Goal: Find specific page/section: Find specific page/section

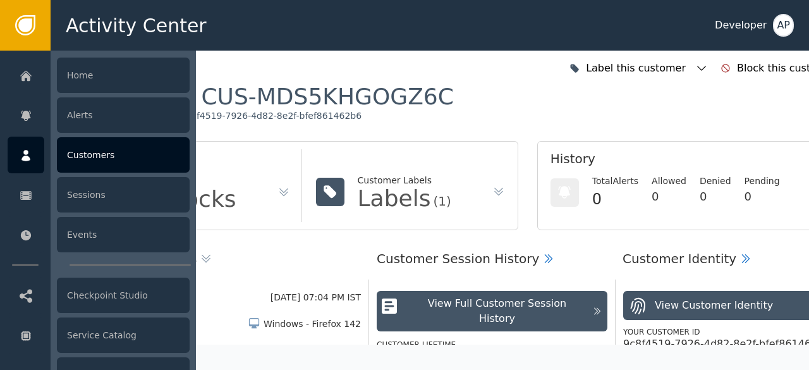
click at [78, 156] on div "Customers" at bounding box center [123, 154] width 133 height 35
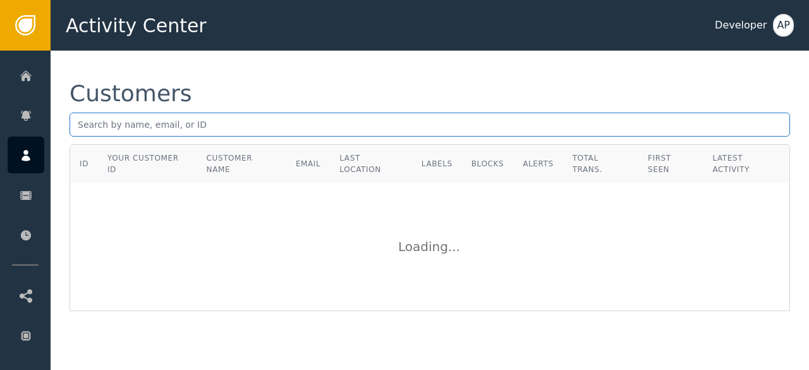
click at [76, 130] on input "text" at bounding box center [430, 125] width 721 height 24
paste input "[EMAIL_ADDRESS][DOMAIN_NAME]"
click at [234, 125] on input "[EMAIL_ADDRESS][DOMAIN_NAME]" at bounding box center [430, 125] width 721 height 24
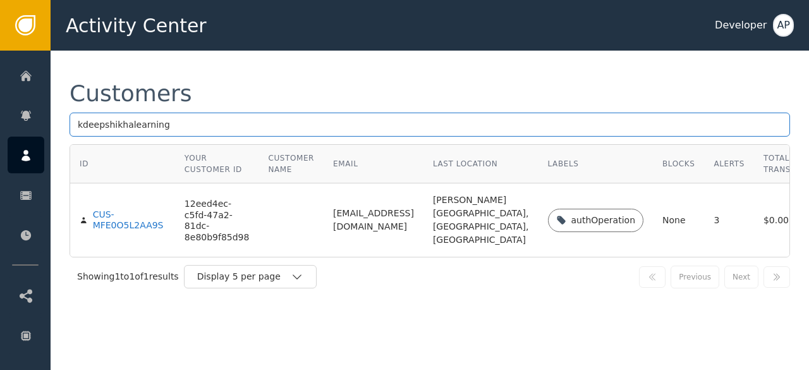
click at [200, 121] on input "kdeepshikhalearning" at bounding box center [430, 125] width 721 height 24
type input "k"
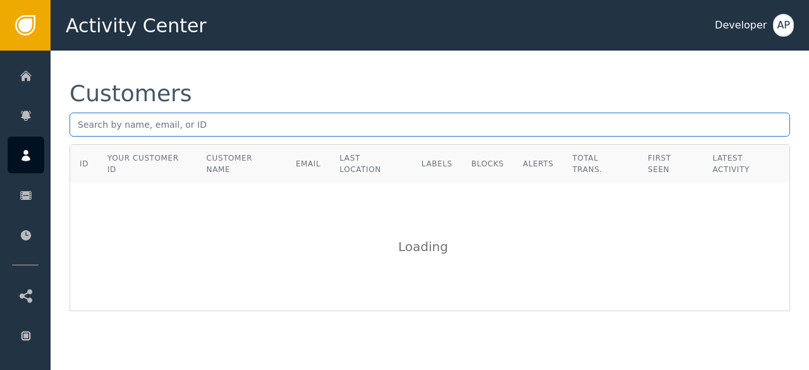
paste input "[EMAIL_ADDRESS][DOMAIN_NAME]"
type input "[EMAIL_ADDRESS][DOMAIN_NAME]"
